Goal: Task Accomplishment & Management: Complete application form

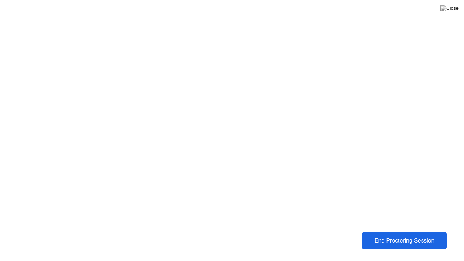
click at [385, 247] on button "End Proctoring Session" at bounding box center [404, 240] width 85 height 17
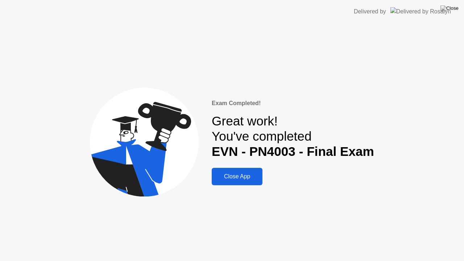
click at [238, 175] on div "Close App" at bounding box center [237, 176] width 46 height 7
